Goal: Share content

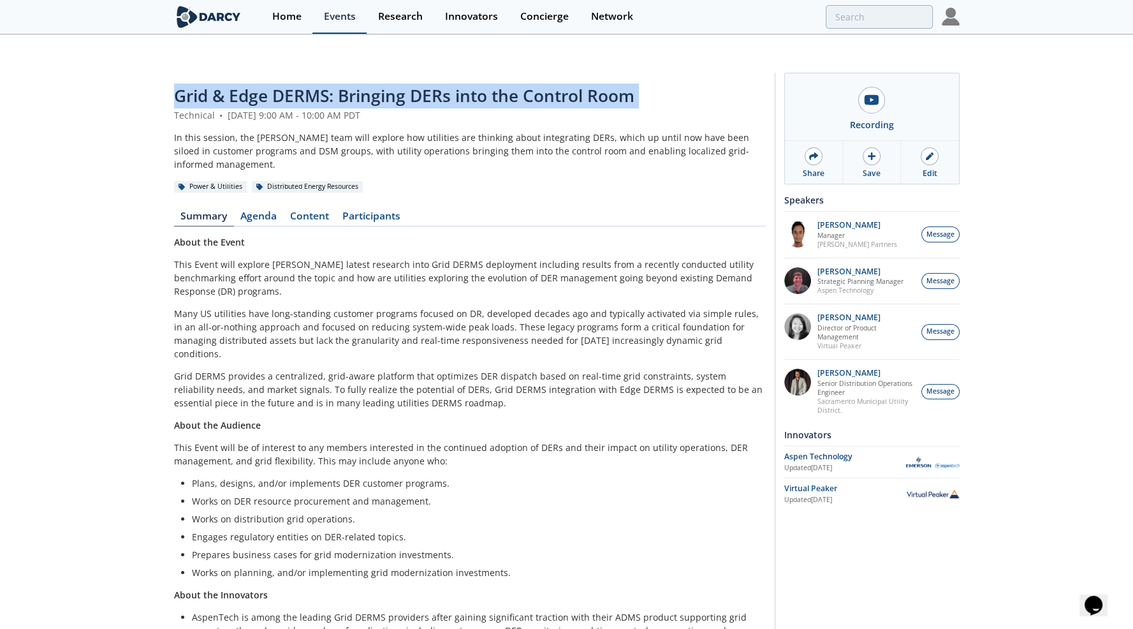
click at [350, 17] on div "Events" at bounding box center [340, 16] width 32 height 10
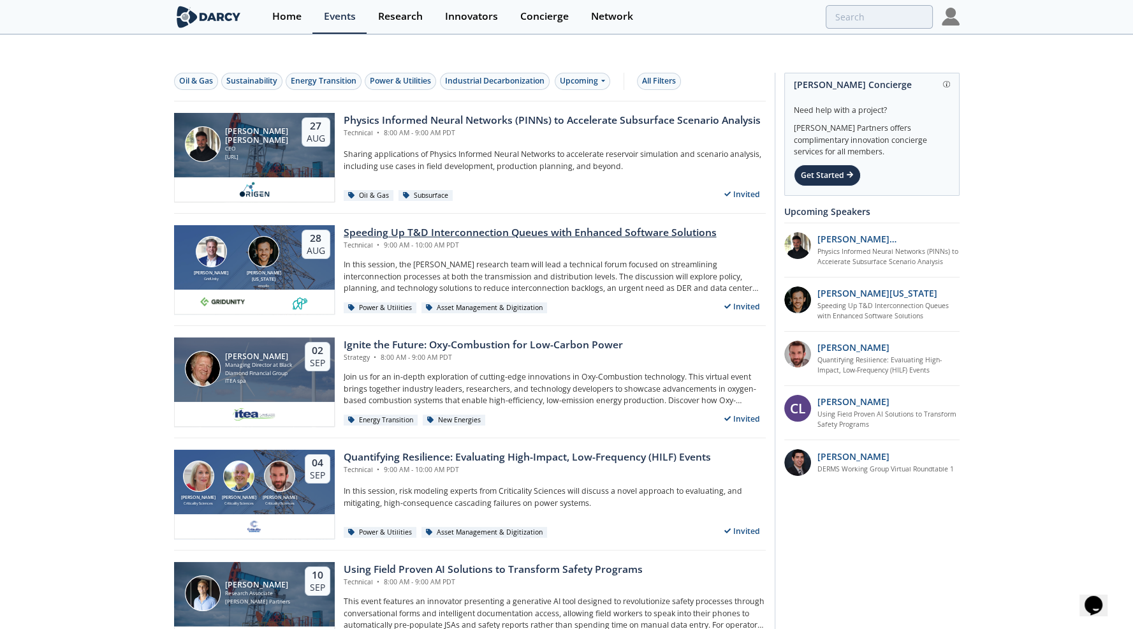
click at [435, 225] on div "Speeding Up T&D Interconnection Queues with Enhanced Software Solutions" at bounding box center [530, 232] width 373 height 15
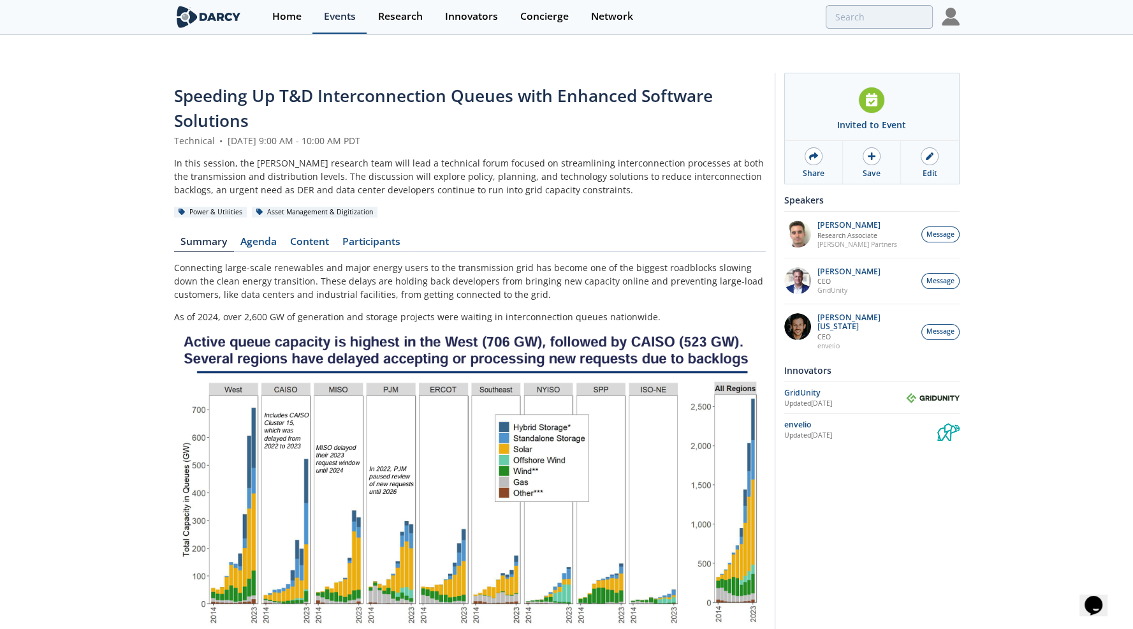
click at [343, 16] on div "Events" at bounding box center [340, 16] width 32 height 10
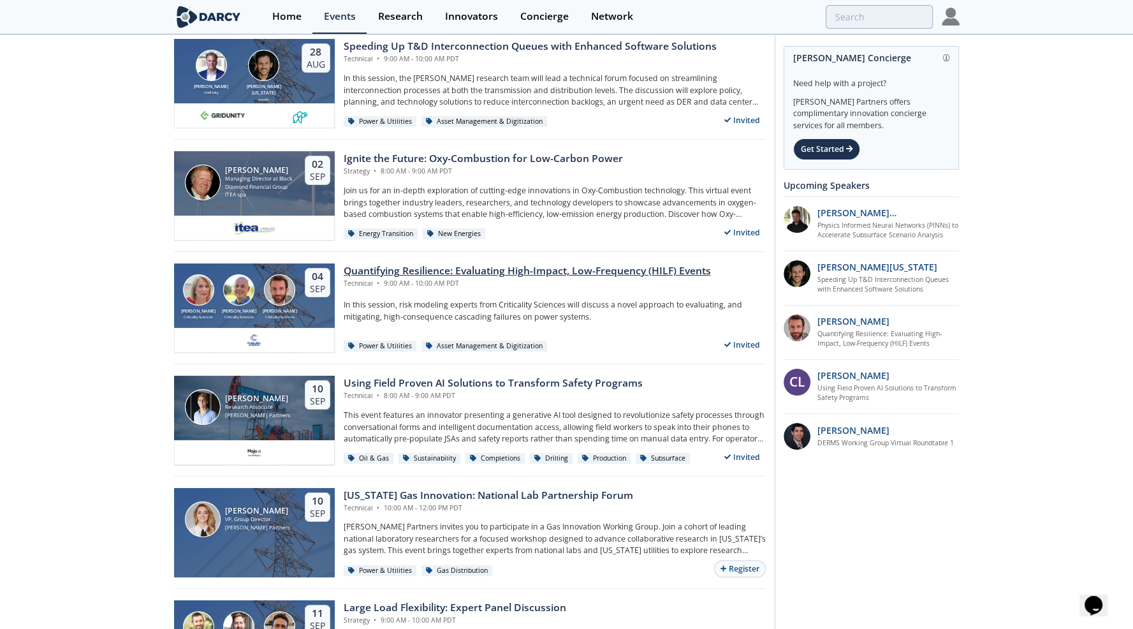
scroll to position [191, 0]
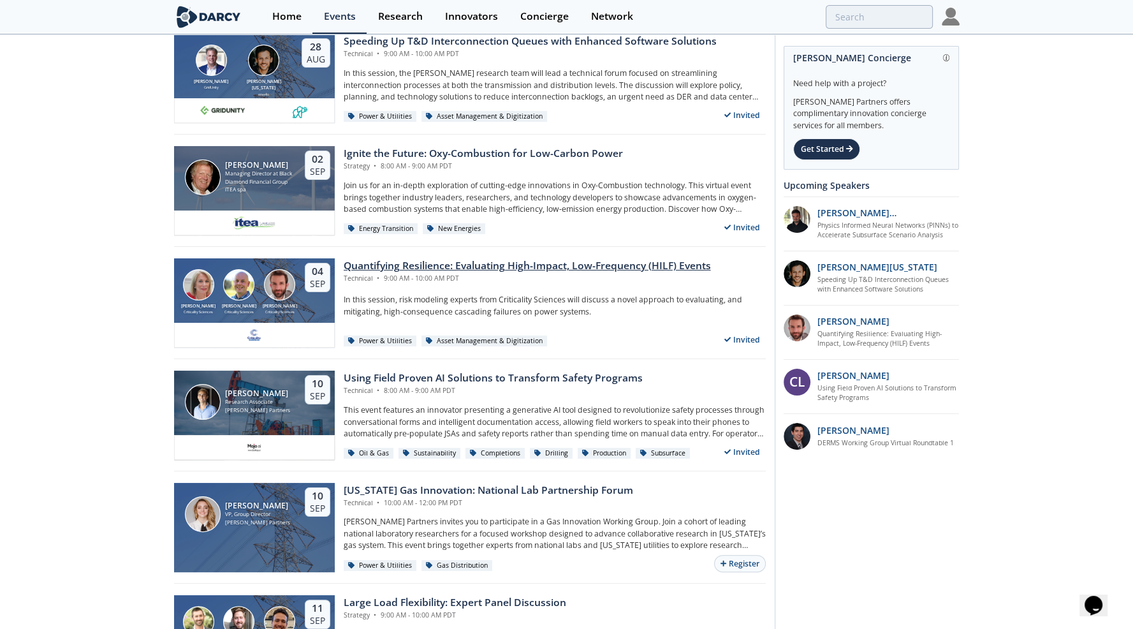
click at [468, 258] on div "Quantifying Resilience: Evaluating High-Impact, Low-Frequency (HILF) Events" at bounding box center [527, 265] width 367 height 15
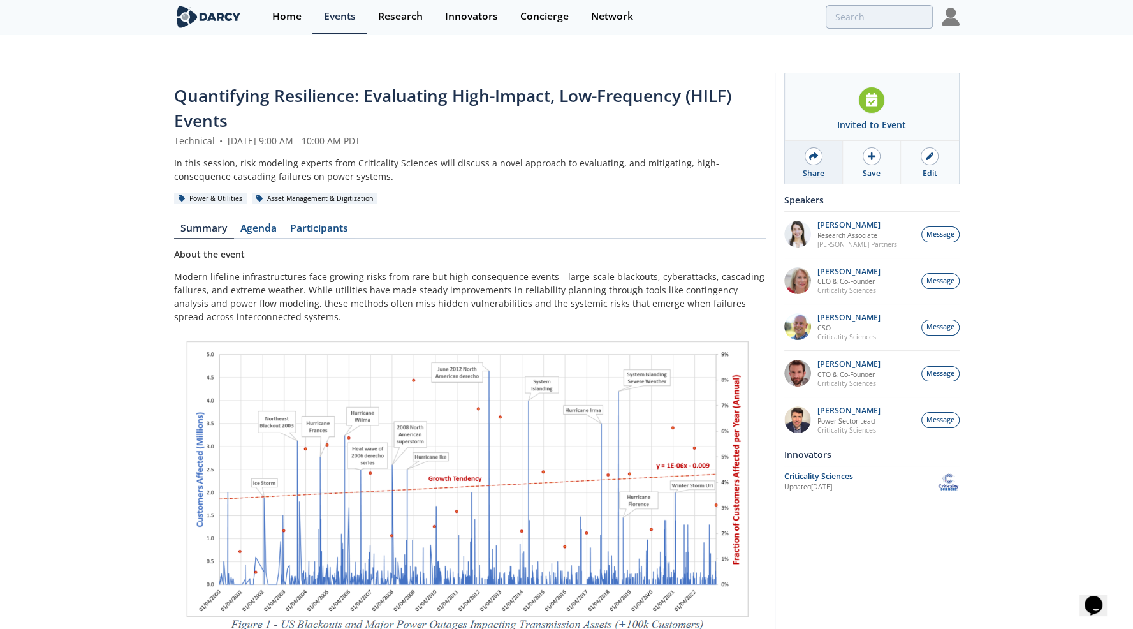
click at [809, 168] on div "Share" at bounding box center [814, 173] width 22 height 11
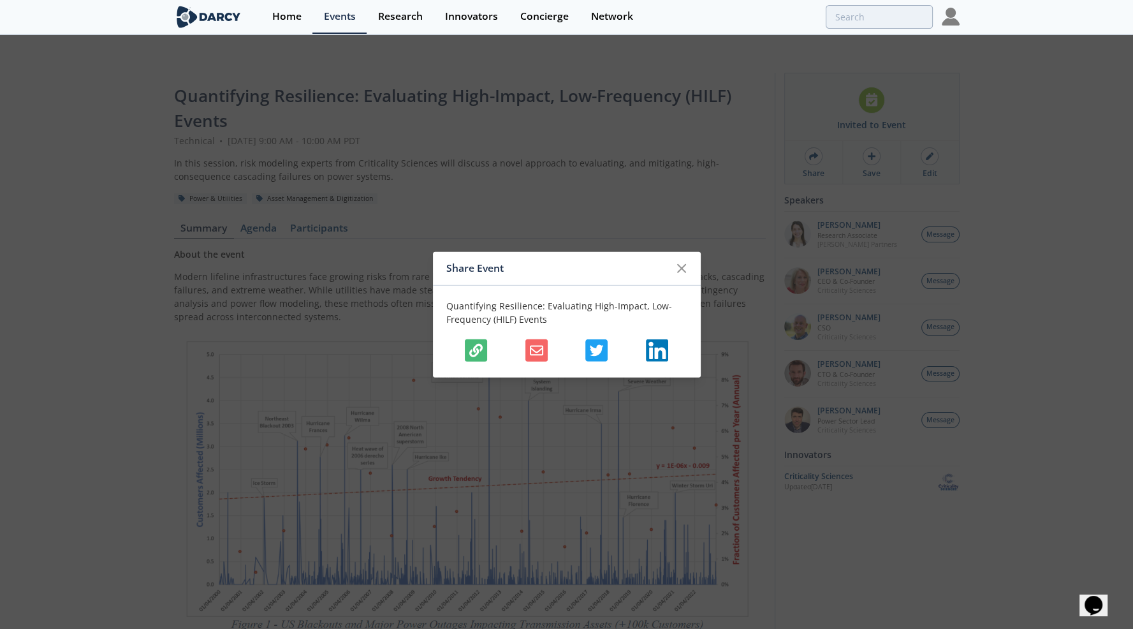
click at [480, 355] on icon "button" at bounding box center [475, 350] width 13 height 13
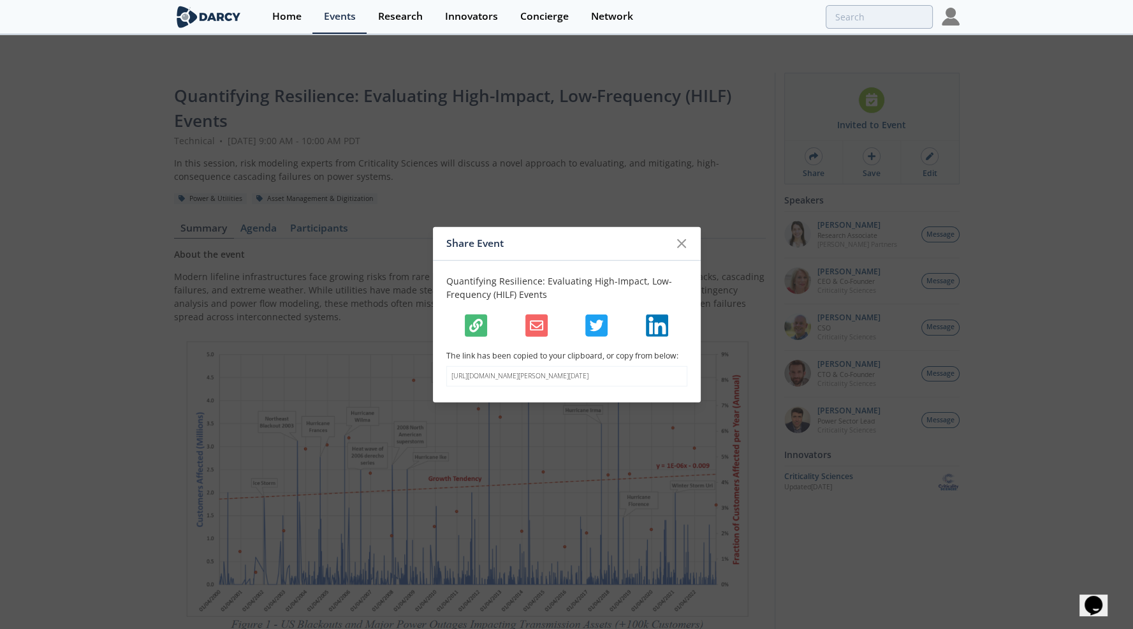
click at [546, 373] on p "[URL][DOMAIN_NAME][PERSON_NAME][DATE]" at bounding box center [567, 376] width 231 height 10
click at [162, 87] on div "Share Event Quantifying Resilience: Evaluating High-Impact, Low-Frequency (HILF…" at bounding box center [566, 314] width 1133 height 629
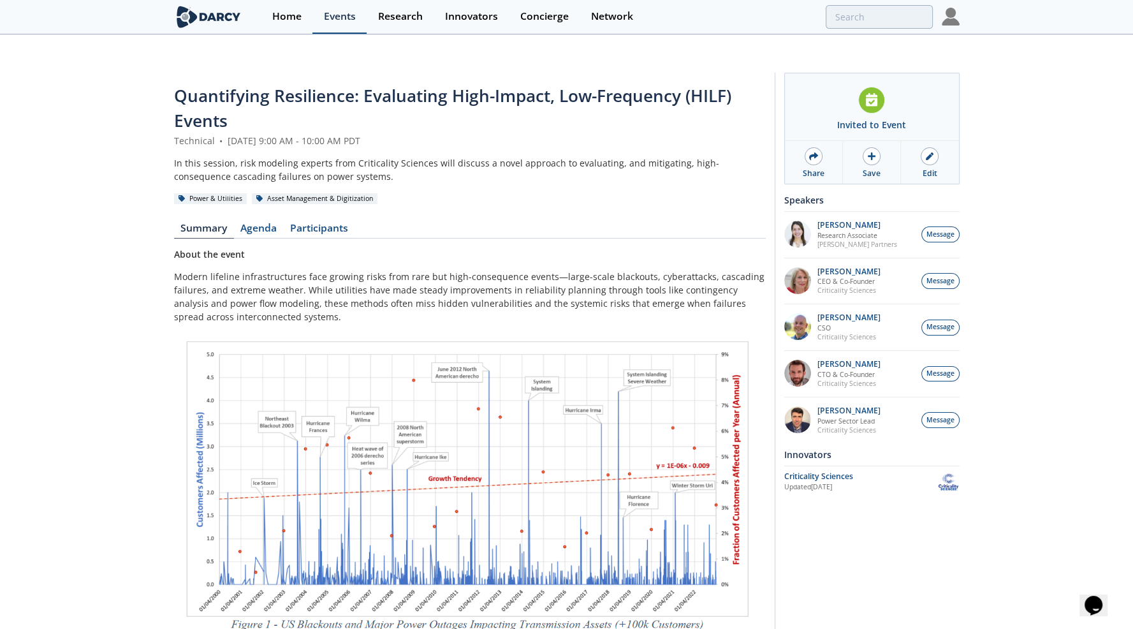
click at [347, 18] on div "Events" at bounding box center [340, 16] width 32 height 10
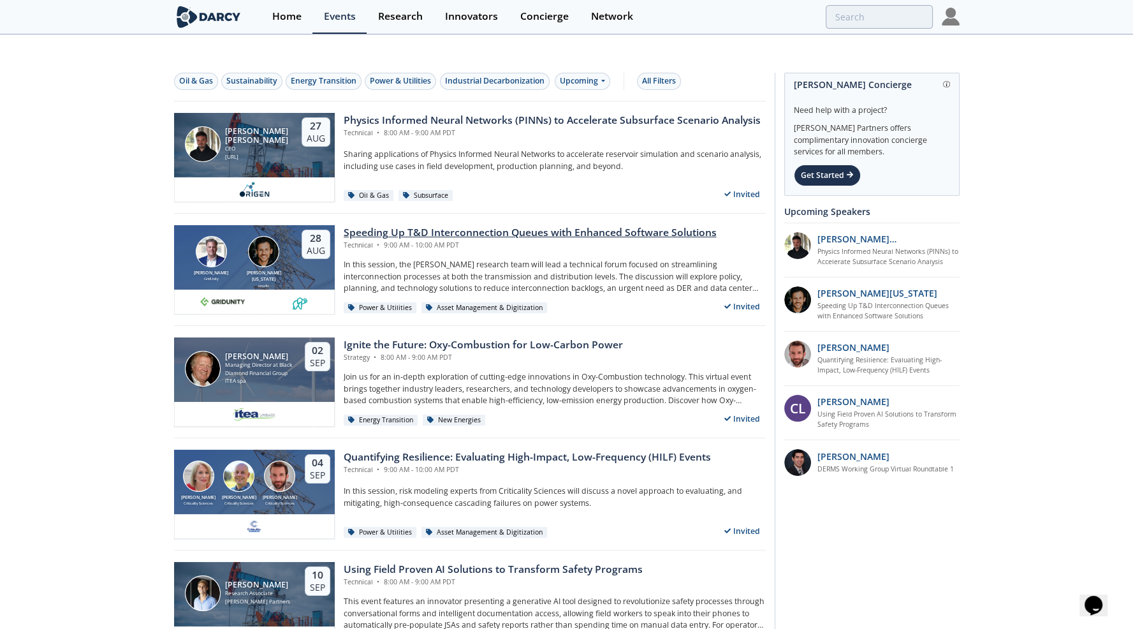
click at [411, 225] on div "Speeding Up T&D Interconnection Queues with Enhanced Software Solutions" at bounding box center [530, 232] width 373 height 15
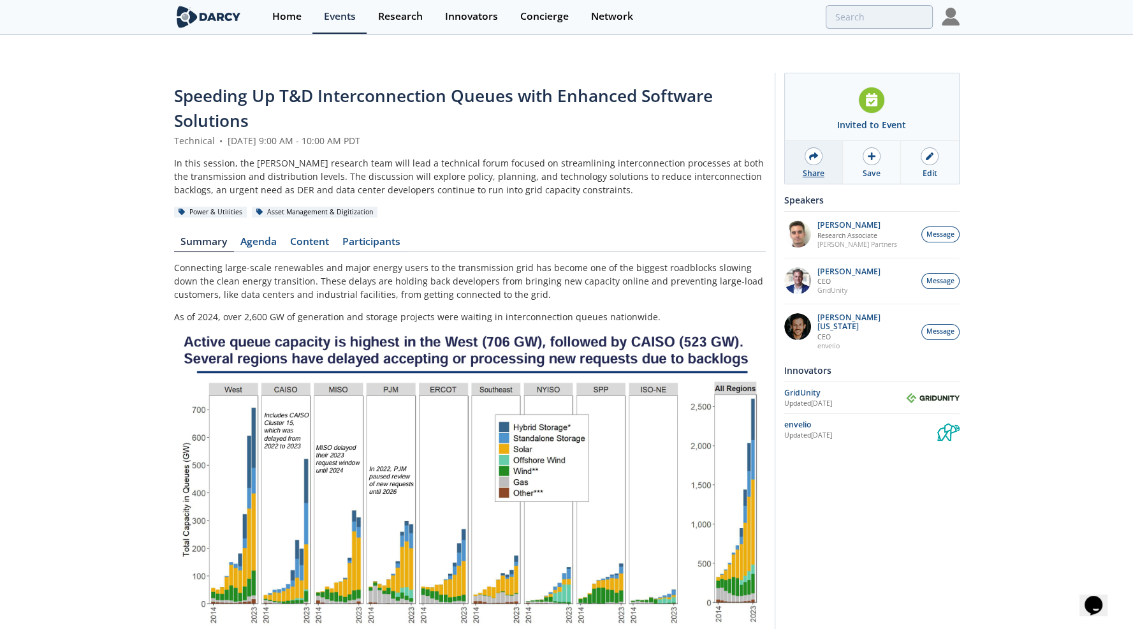
click at [826, 141] on div "Share" at bounding box center [814, 162] width 58 height 43
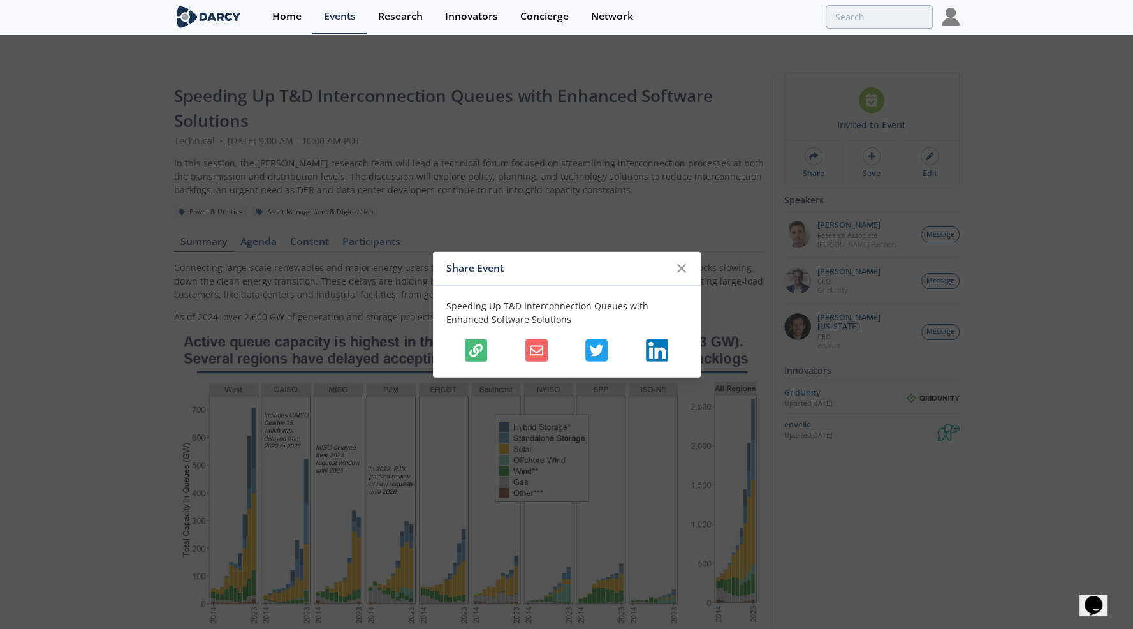
click at [478, 351] on icon "button" at bounding box center [475, 350] width 13 height 13
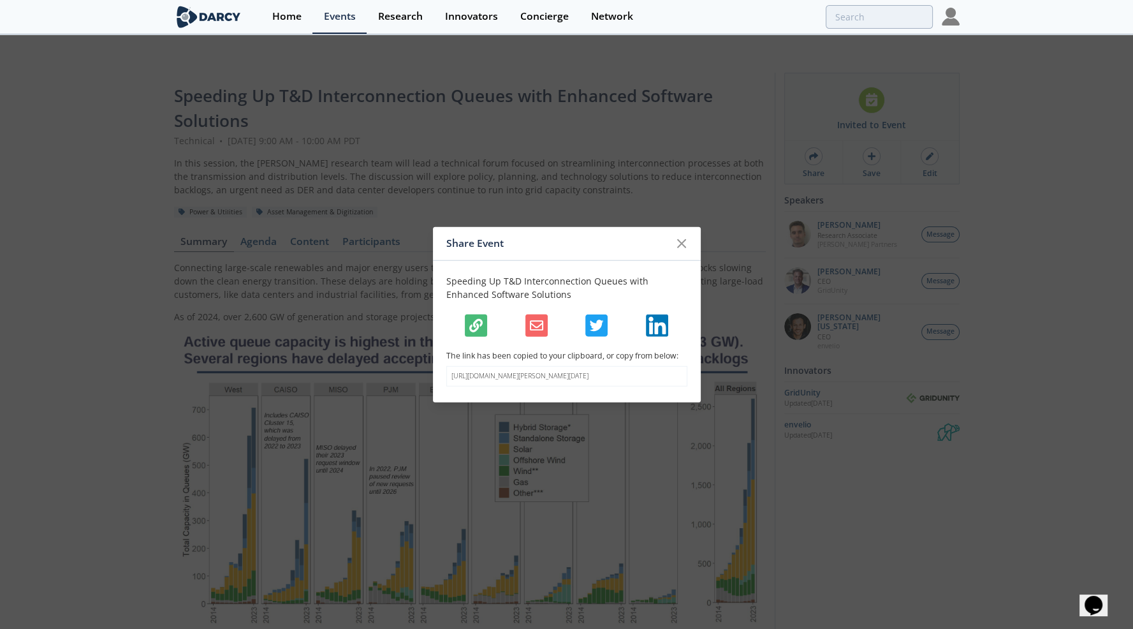
click at [475, 325] on icon "button" at bounding box center [475, 325] width 13 height 13
click at [472, 325] on icon "button" at bounding box center [475, 325] width 13 height 13
click at [92, 62] on div "Share Event Speeding Up T&D Interconnection Queues with Enhanced Software Solut…" at bounding box center [566, 314] width 1133 height 629
